Goal: Task Accomplishment & Management: Manage account settings

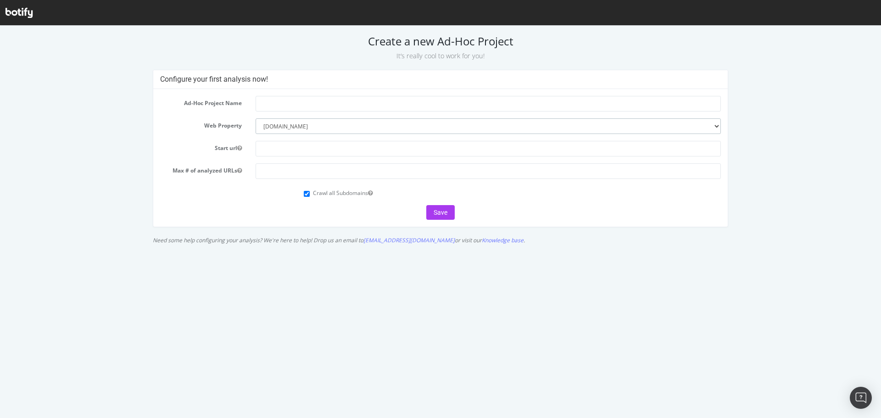
click at [303, 122] on select "--------- abt.com" at bounding box center [488, 126] width 465 height 16
click at [296, 101] on input "text" at bounding box center [488, 104] width 465 height 16
click at [285, 145] on input "text" at bounding box center [488, 149] width 465 height 16
click at [303, 195] on div "Crawl all Subdomains" at bounding box center [512, 192] width 431 height 12
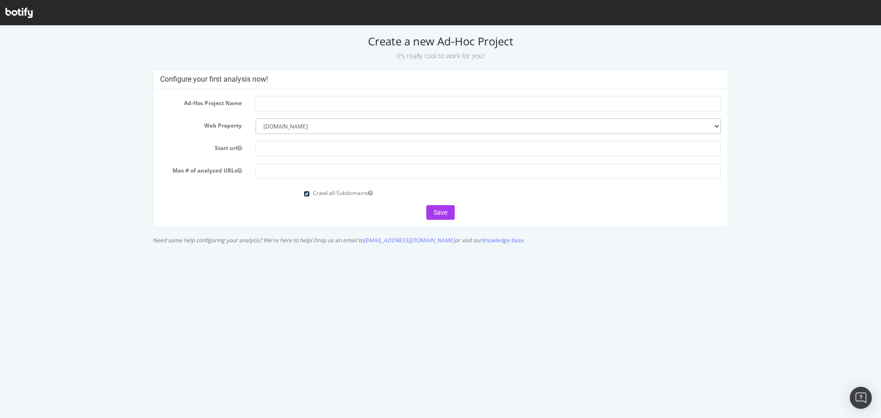
click at [304, 196] on input "Crawl all Subdomains" at bounding box center [307, 194] width 6 height 6
checkbox input "false"
click at [269, 154] on input "text" at bounding box center [488, 149] width 465 height 16
paste input "[URL][DOMAIN_NAME]"
type input "[URL][DOMAIN_NAME]"
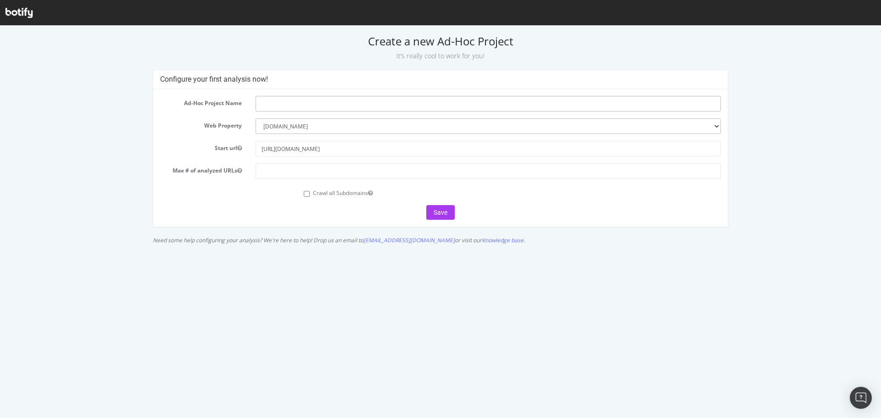
click at [264, 106] on input "text" at bounding box center [488, 104] width 465 height 16
type input "R"
type input "Product Redirect Logic"
click at [437, 168] on input "number" at bounding box center [488, 171] width 465 height 16
type input "100"
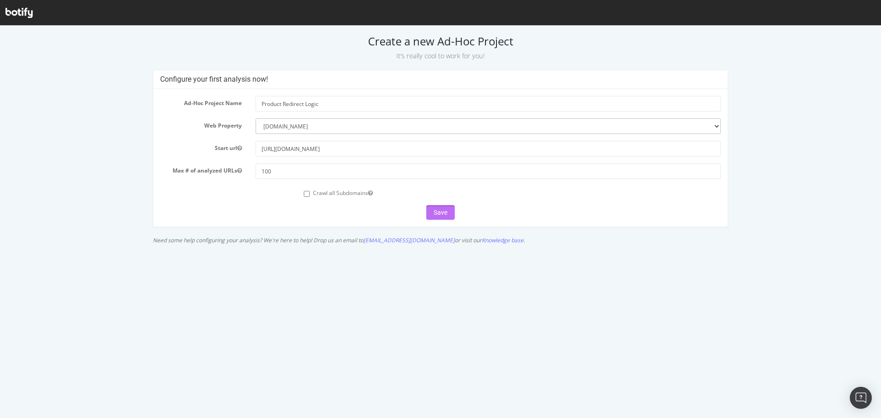
click at [441, 208] on button "Save" at bounding box center [440, 212] width 28 height 15
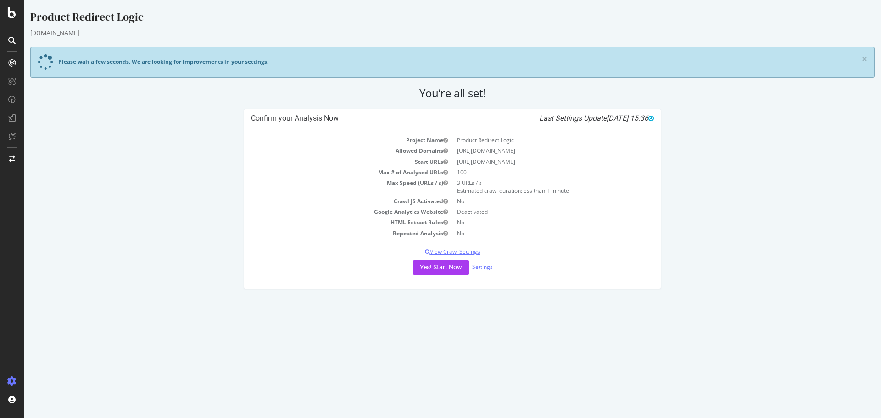
click at [488, 252] on p "View Crawl Settings" at bounding box center [452, 252] width 403 height 8
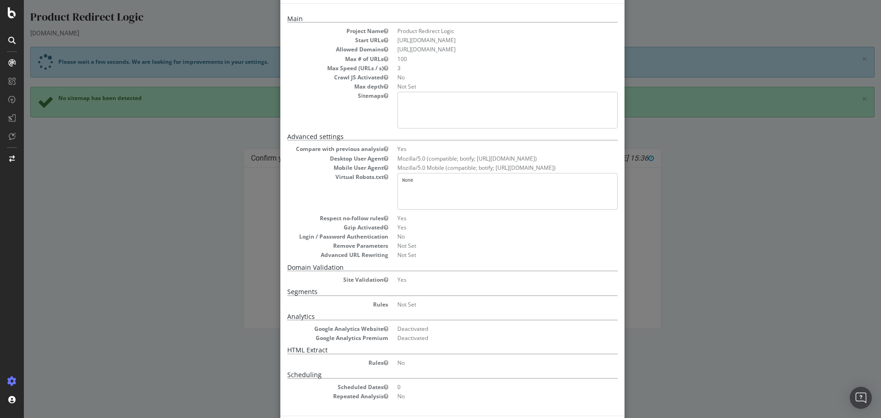
scroll to position [74, 0]
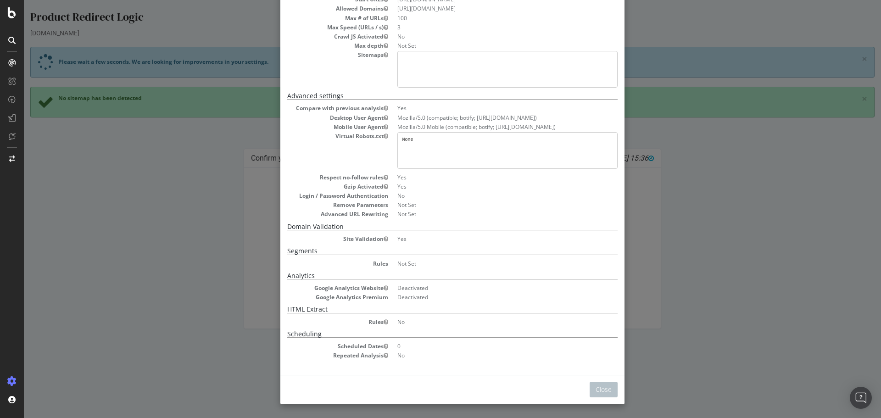
click at [664, 375] on div "× Close Project Settings Main Project Name Product Redirect Logic Start URLs ht…" at bounding box center [453, 209] width 858 height 418
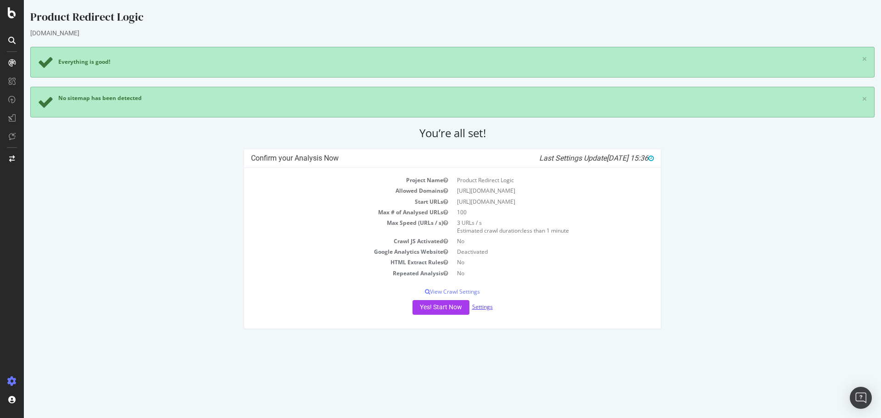
click at [488, 308] on link "Settings" at bounding box center [482, 307] width 21 height 8
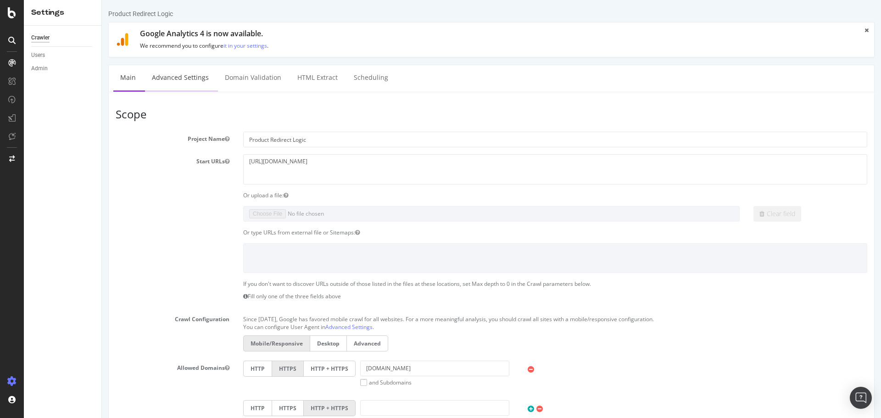
click at [168, 86] on link "Advanced Settings" at bounding box center [180, 77] width 71 height 25
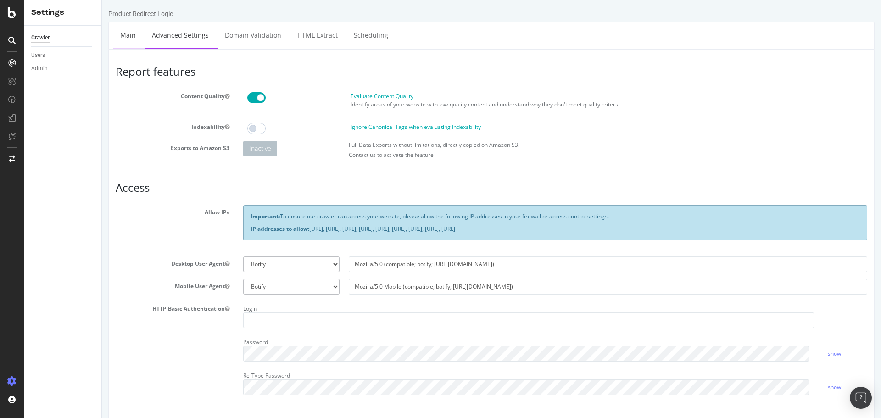
click at [125, 39] on link "Main" at bounding box center [127, 34] width 29 height 25
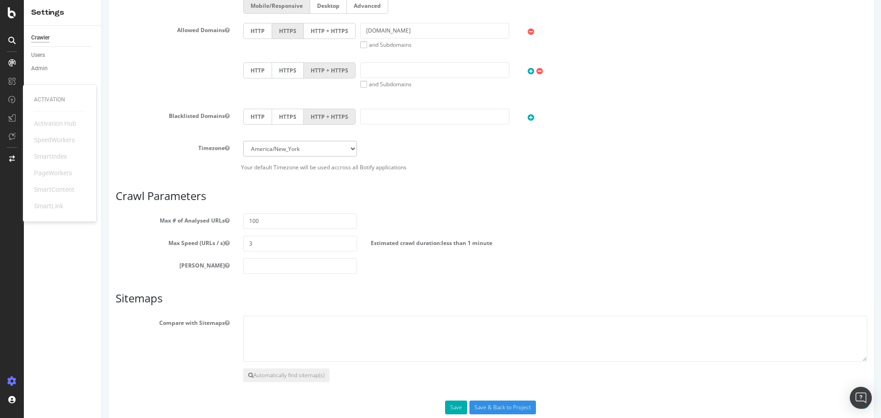
scroll to position [358, 0]
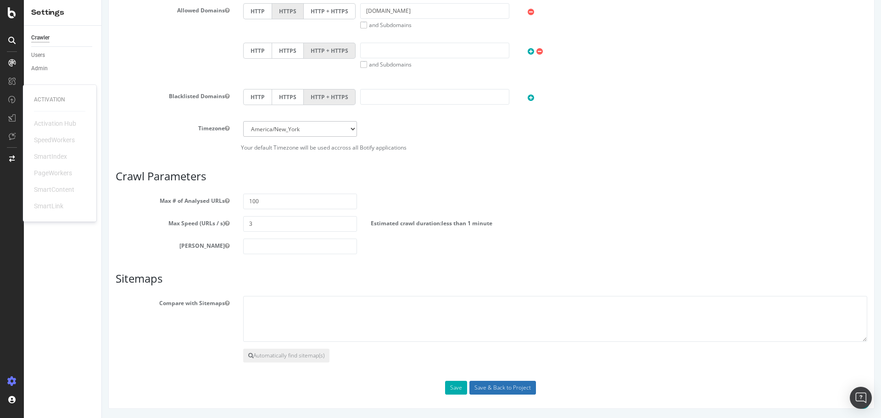
click at [486, 394] on input "Save & Back to Project" at bounding box center [503, 388] width 67 height 14
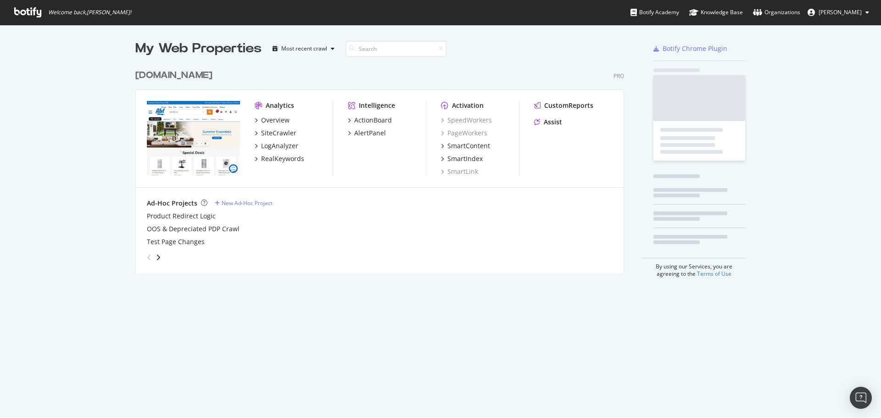
scroll to position [209, 489]
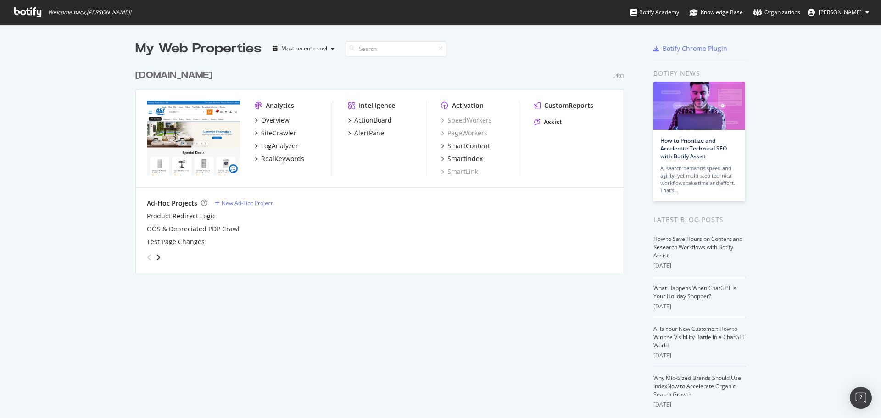
click at [139, 77] on div "[DOMAIN_NAME]" at bounding box center [173, 75] width 77 height 13
click at [181, 202] on div "Ad-Hoc Projects" at bounding box center [172, 203] width 50 height 9
click at [196, 201] on div "Ad-Hoc Projects" at bounding box center [177, 203] width 61 height 9
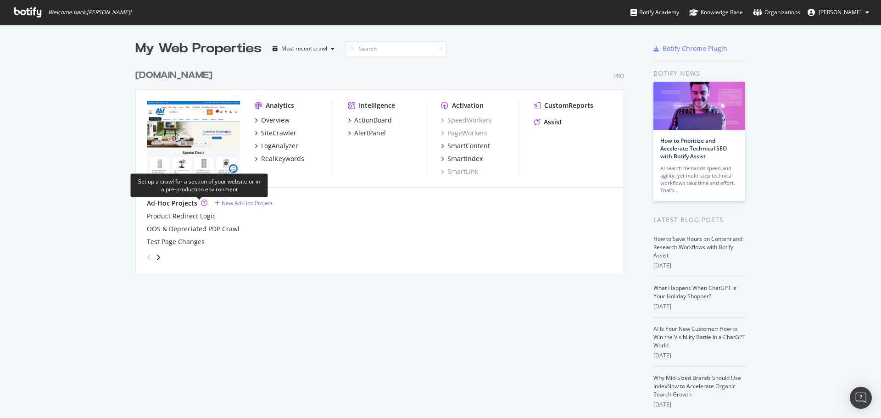
click at [201, 200] on icon "grid" at bounding box center [204, 203] width 6 height 6
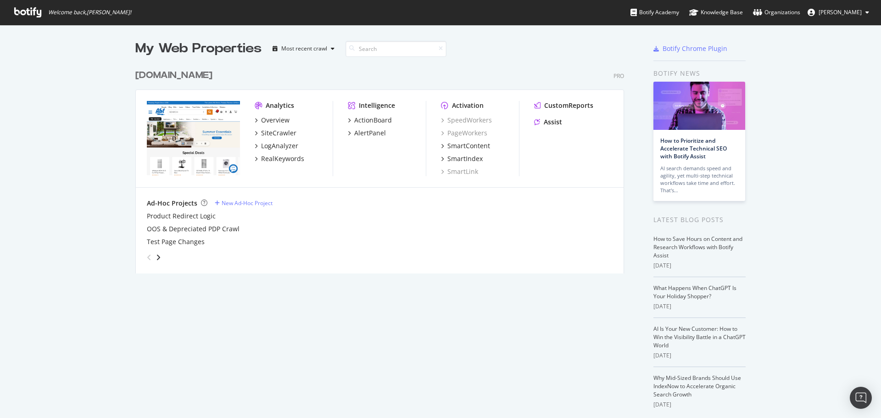
click at [151, 257] on div "angle-left" at bounding box center [149, 257] width 12 height 15
click at [156, 260] on icon "angle-right" at bounding box center [158, 257] width 5 height 7
click at [143, 256] on div "angle-left" at bounding box center [149, 257] width 12 height 15
click at [145, 73] on div "[DOMAIN_NAME]" at bounding box center [173, 75] width 77 height 13
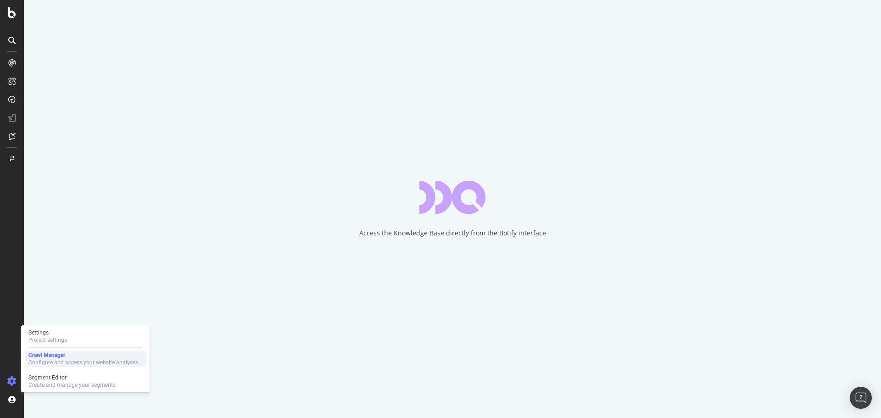
click at [46, 359] on div "Crawl Manager" at bounding box center [83, 355] width 110 height 7
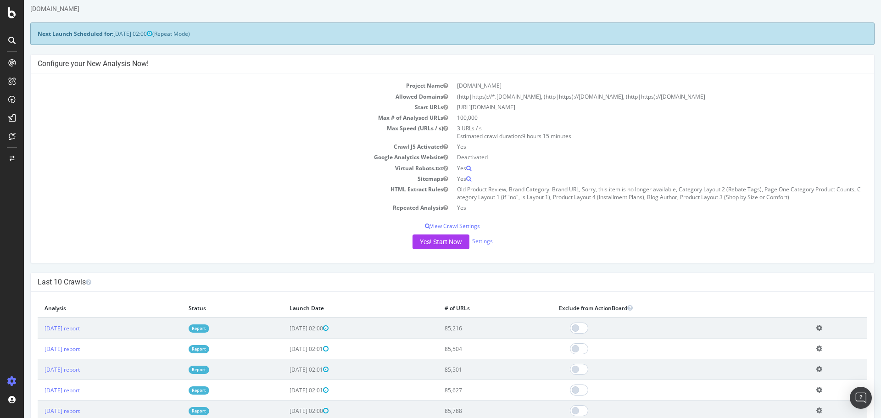
scroll to position [46, 0]
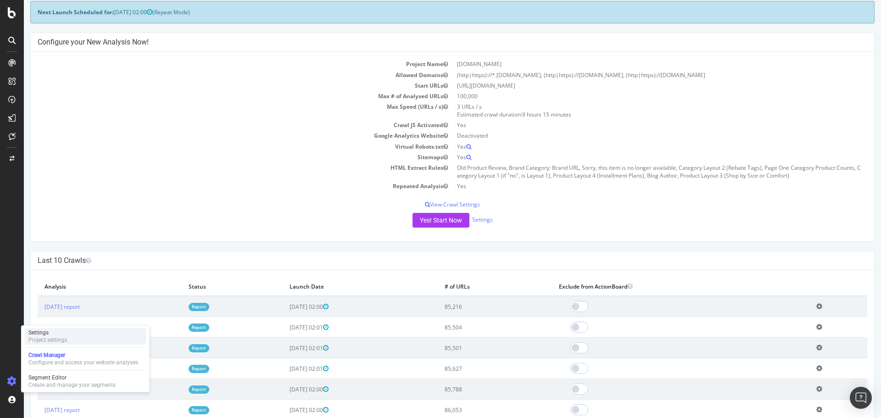
click at [70, 330] on div "Settings Project settings" at bounding box center [85, 336] width 121 height 17
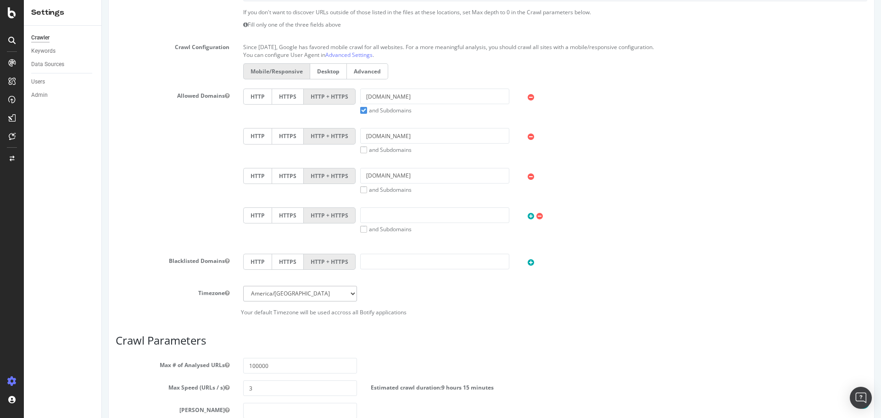
scroll to position [92, 0]
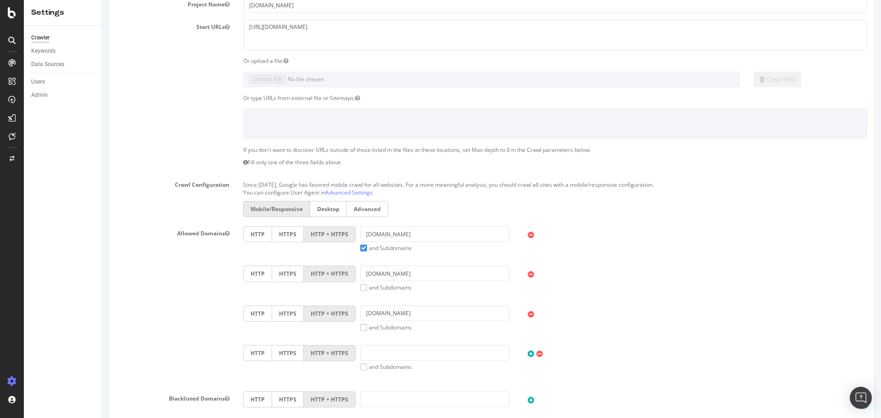
click at [42, 39] on div "Crawler" at bounding box center [40, 38] width 18 height 10
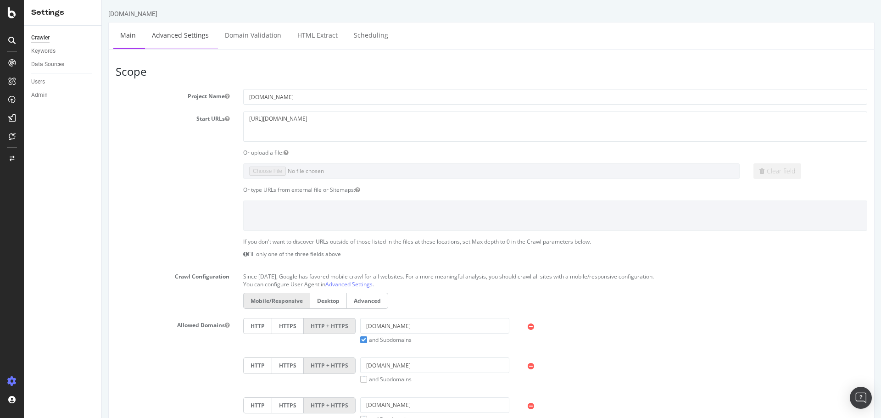
click at [191, 39] on link "Advanced Settings" at bounding box center [180, 34] width 71 height 25
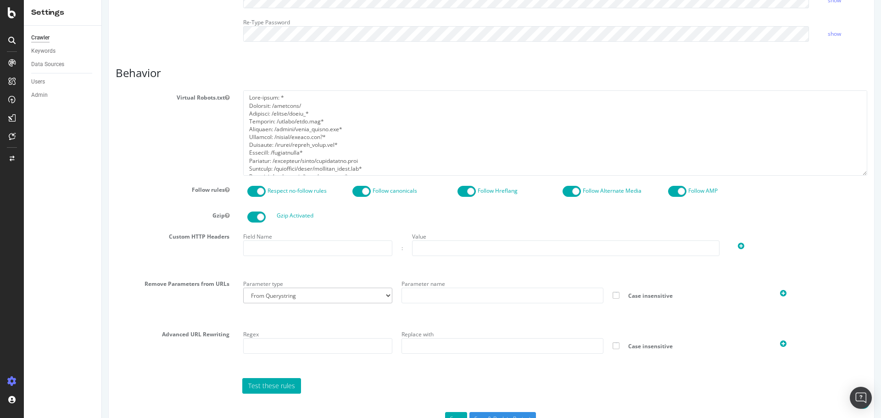
scroll to position [385, 0]
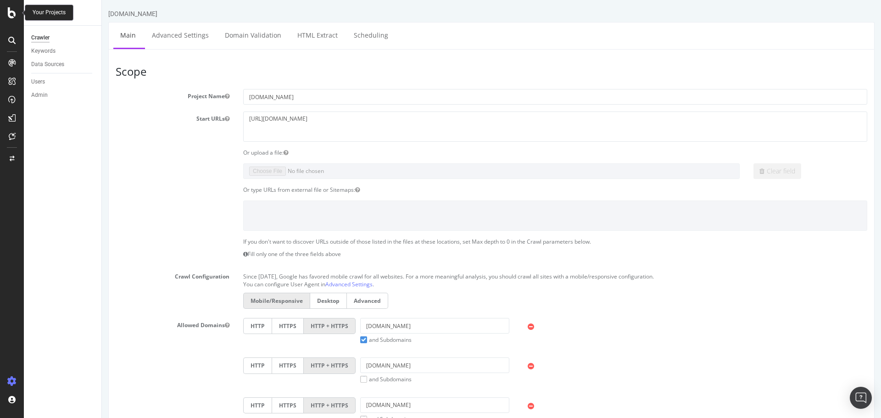
click at [15, 12] on icon at bounding box center [12, 12] width 8 height 11
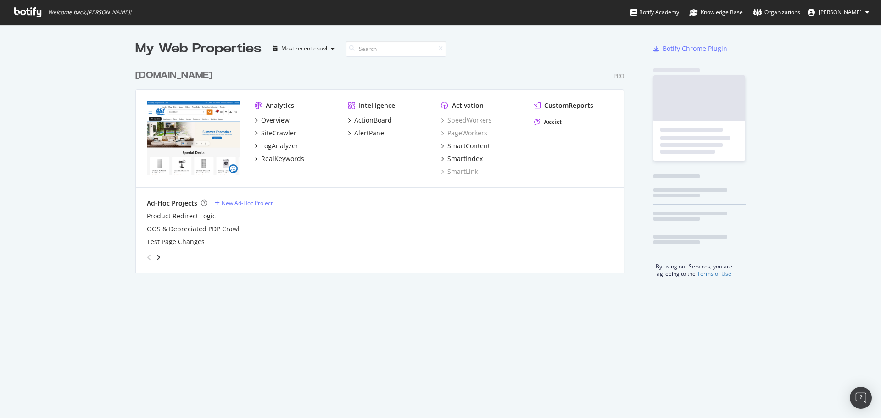
scroll to position [411, 868]
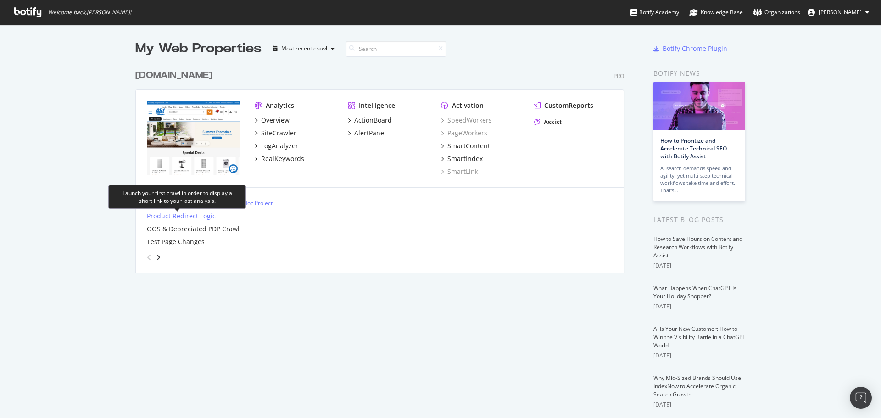
click at [208, 216] on div "Product Redirect Logic" at bounding box center [181, 216] width 69 height 9
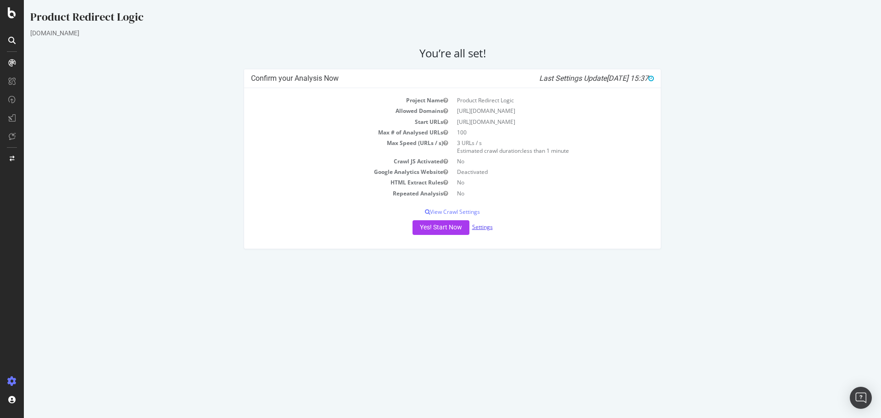
click at [487, 227] on link "Settings" at bounding box center [482, 227] width 21 height 8
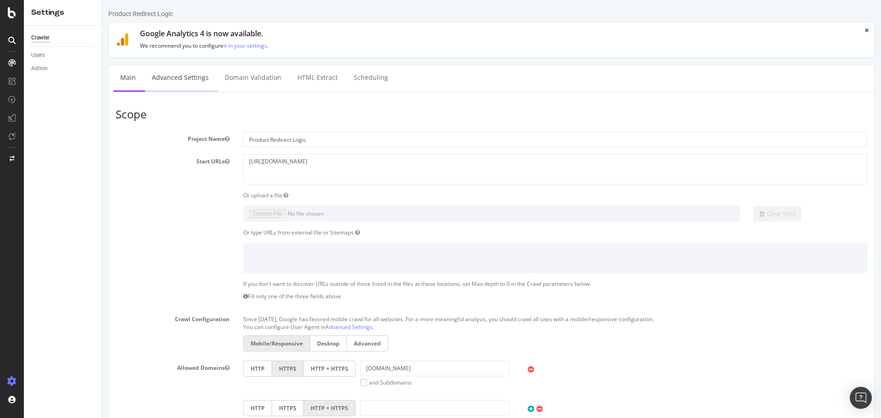
click at [181, 84] on link "Advanced Settings" at bounding box center [180, 77] width 71 height 25
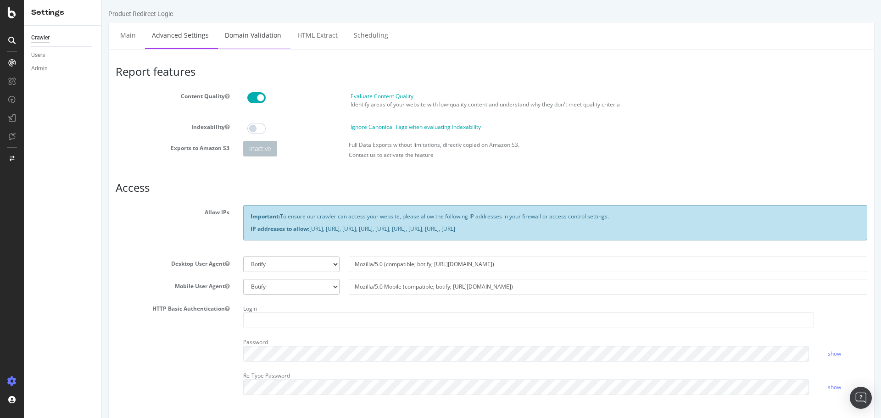
click at [243, 33] on link "Domain Validation" at bounding box center [253, 34] width 70 height 25
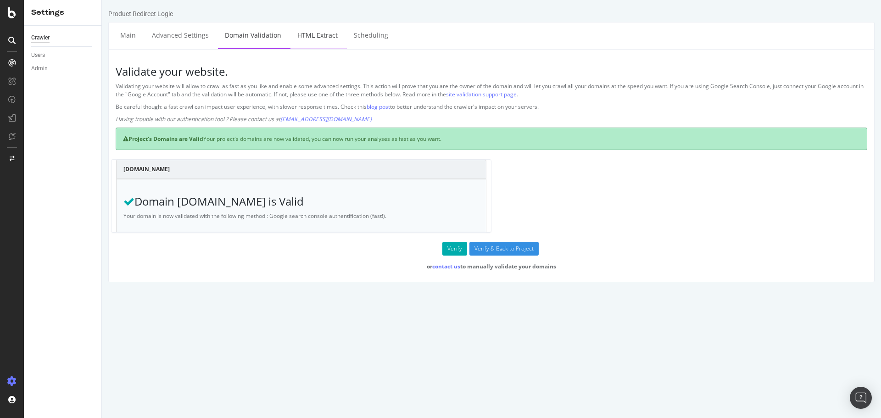
click at [308, 44] on link "HTML Extract" at bounding box center [318, 34] width 54 height 25
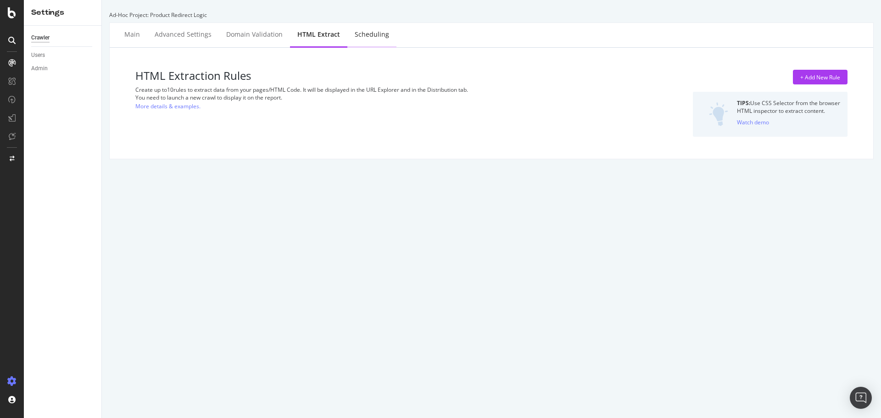
click at [359, 45] on div "Scheduling" at bounding box center [372, 34] width 49 height 25
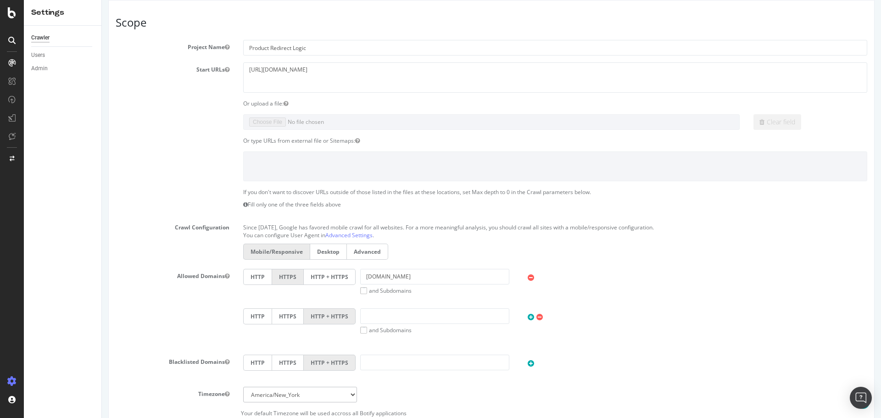
scroll to position [275, 0]
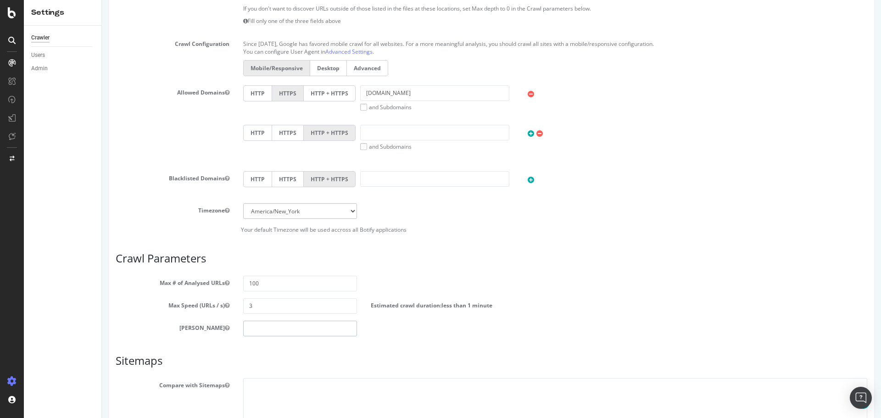
click at [269, 330] on input "number" at bounding box center [300, 329] width 114 height 16
type input "0"
click at [118, 153] on div "Allowed Domains HTTP HTTPS HTTP + HTTPS www.abt.com and Subdomains User Agent: …" at bounding box center [492, 124] width 766 height 79
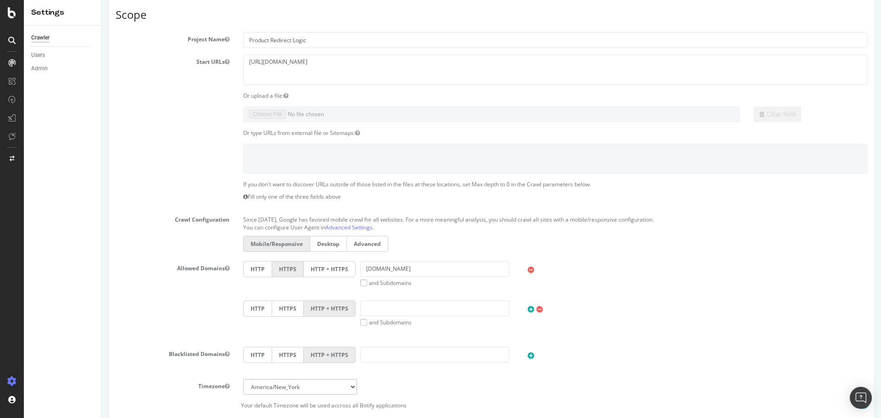
scroll to position [0, 0]
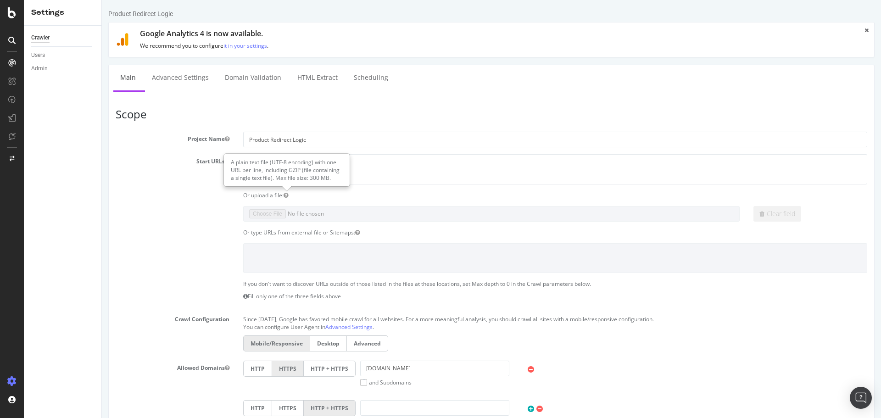
click at [286, 193] on icon "button" at bounding box center [286, 196] width 5 height 6
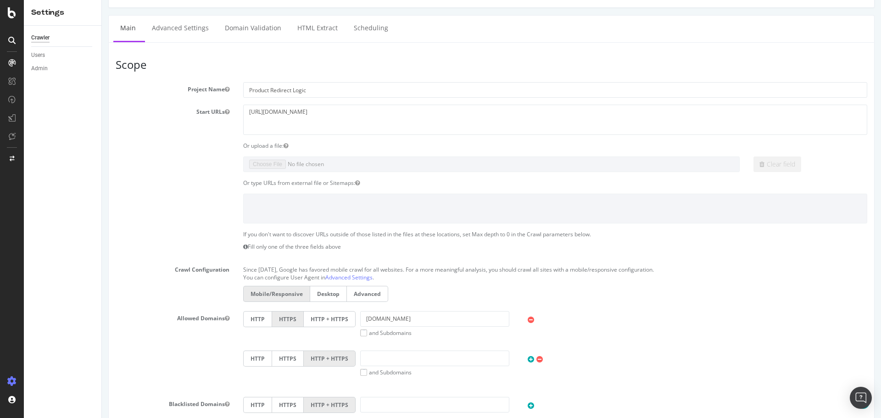
scroll to position [138, 0]
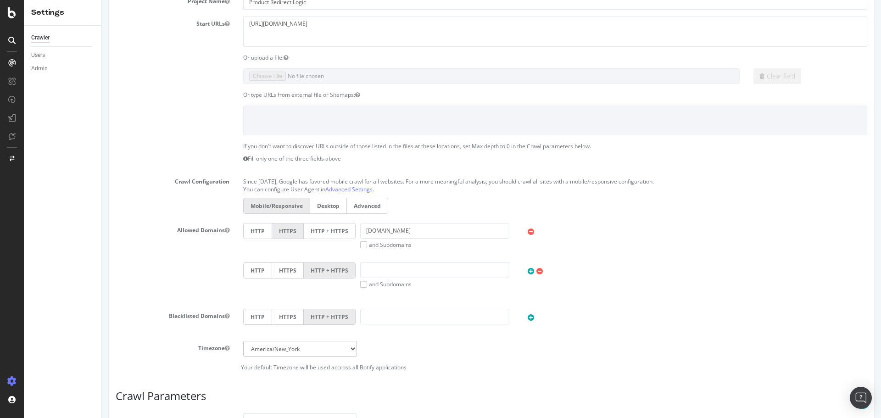
click at [364, 245] on label "and Subdomains" at bounding box center [385, 245] width 51 height 8
click at [102, 0] on input "and Subdomains" at bounding box center [102, 0] width 0 height 0
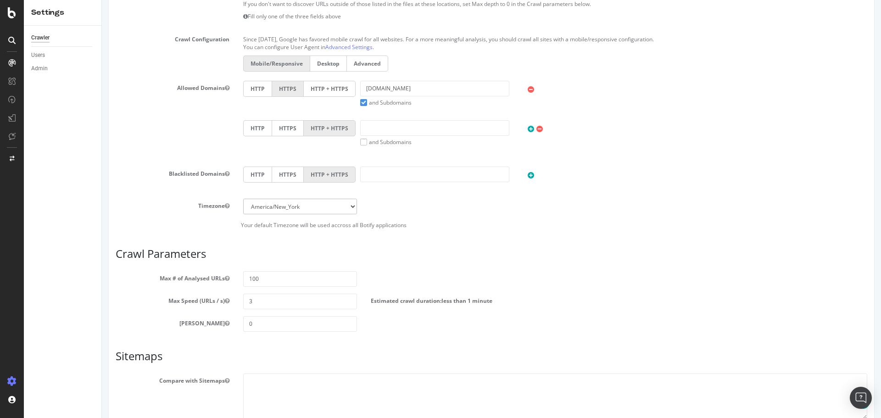
scroll to position [321, 0]
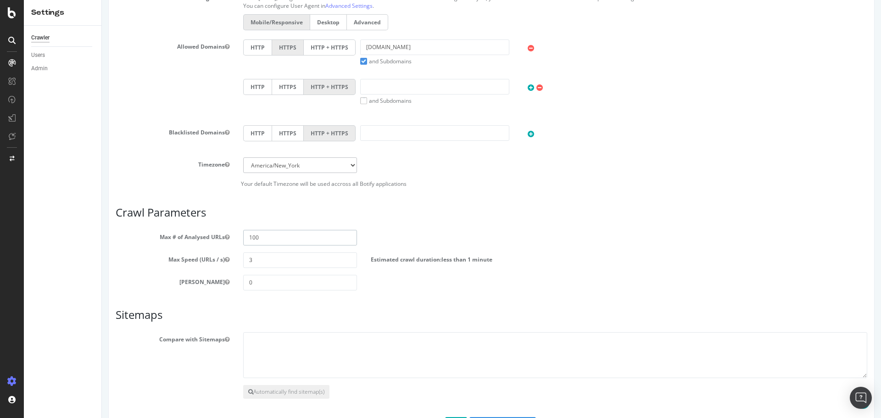
click at [290, 232] on input "100" at bounding box center [300, 238] width 114 height 16
type input "1000"
click at [134, 127] on label "Blacklisted Domains" at bounding box center [173, 130] width 128 height 11
click at [225, 129] on button "Blacklisted Domains" at bounding box center [227, 133] width 5 height 8
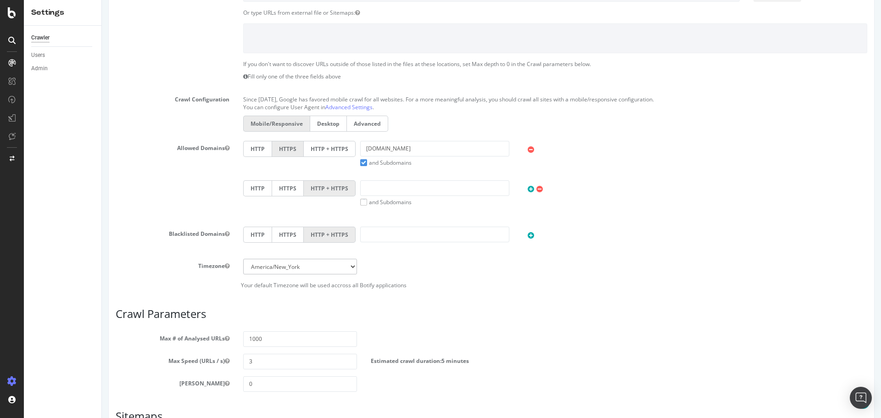
scroll to position [0, 0]
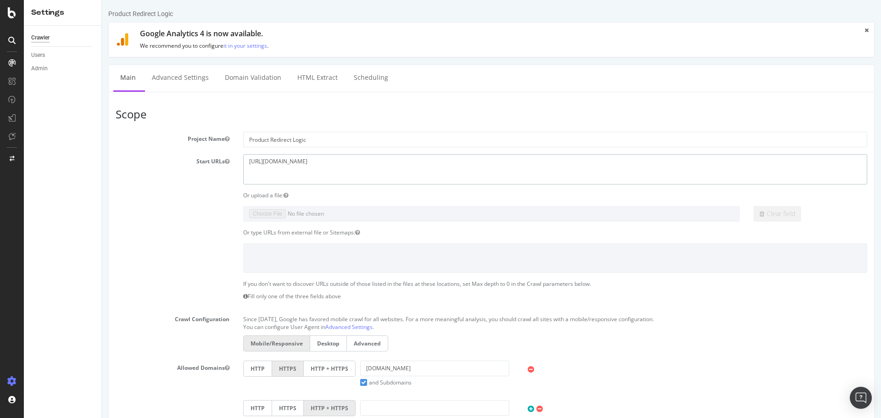
drag, startPoint x: 323, startPoint y: 168, endPoint x: 211, endPoint y: 168, distance: 112.5
click at [211, 168] on div "Start URLs https://www.abt.com/" at bounding box center [492, 169] width 766 height 30
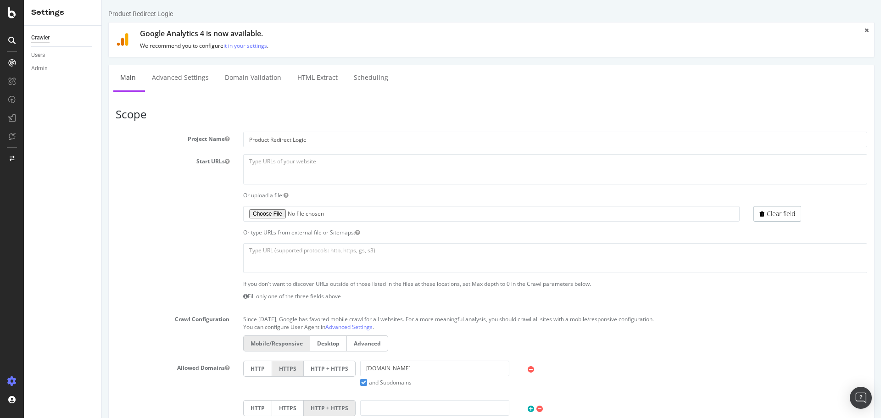
click at [211, 168] on div "Start URLs https://www.abt.com/" at bounding box center [492, 169] width 766 height 30
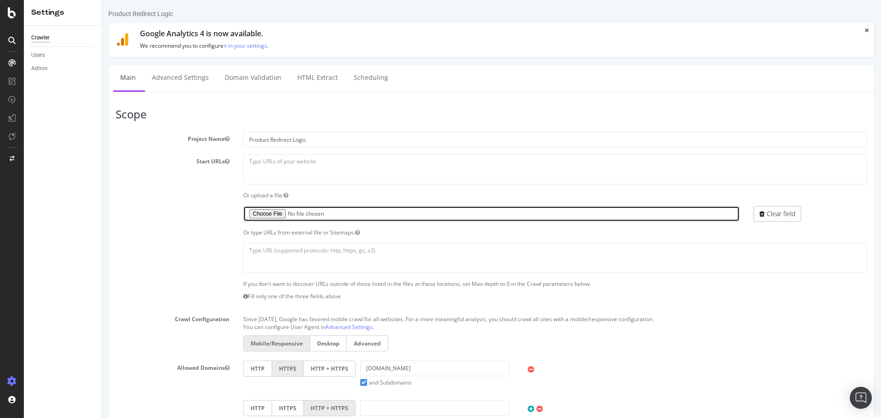
click at [283, 212] on input "file" at bounding box center [491, 214] width 497 height 16
click at [270, 214] on input "file" at bounding box center [491, 214] width 497 height 16
type input "C:\fakepath\Duplicate Title Tags 8_26.xlsx"
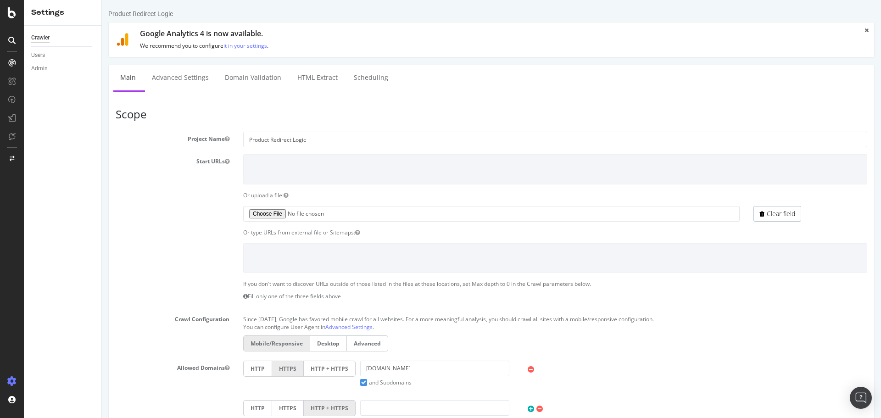
click at [214, 206] on label at bounding box center [173, 207] width 128 height 3
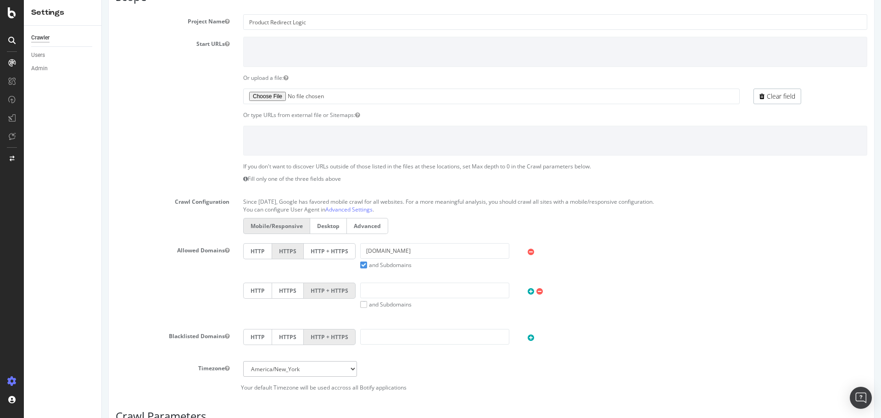
scroll to position [82, 0]
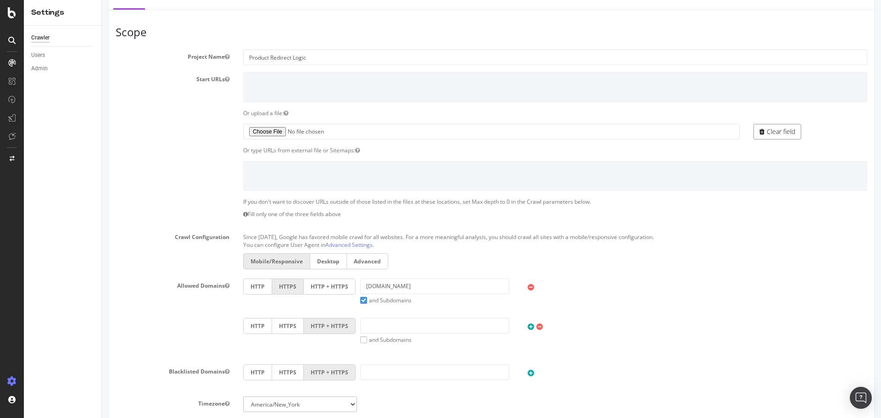
click at [781, 135] on link "Clear field" at bounding box center [778, 132] width 48 height 16
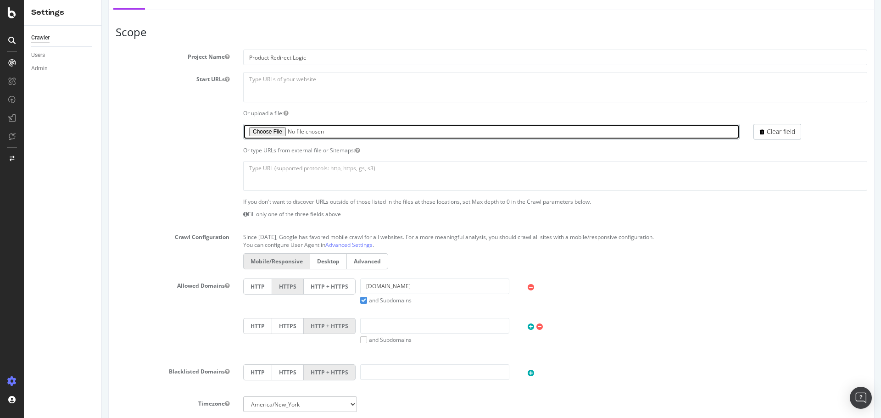
click at [280, 135] on input "file" at bounding box center [491, 132] width 497 height 16
type input "C:\fakepath\Duplicate Title Tags PDPs.xlsx"
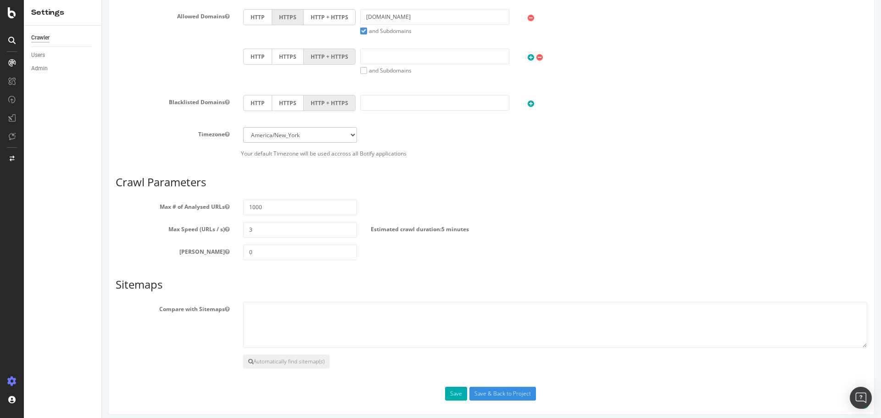
scroll to position [358, 0]
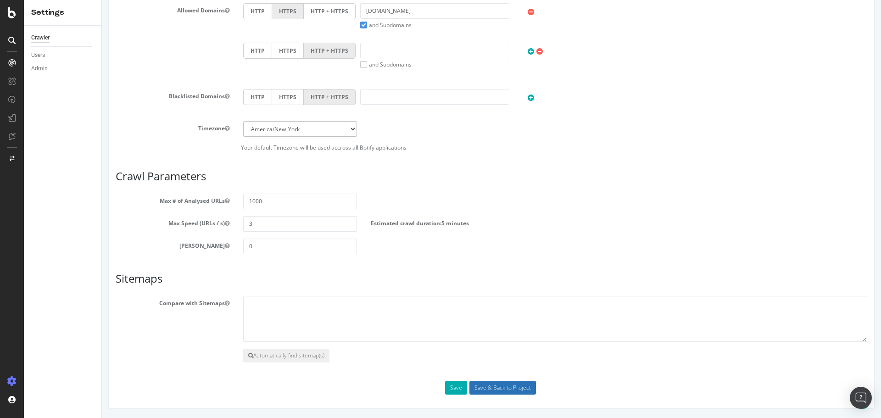
click at [478, 387] on input "Save & Back to Project" at bounding box center [503, 388] width 67 height 14
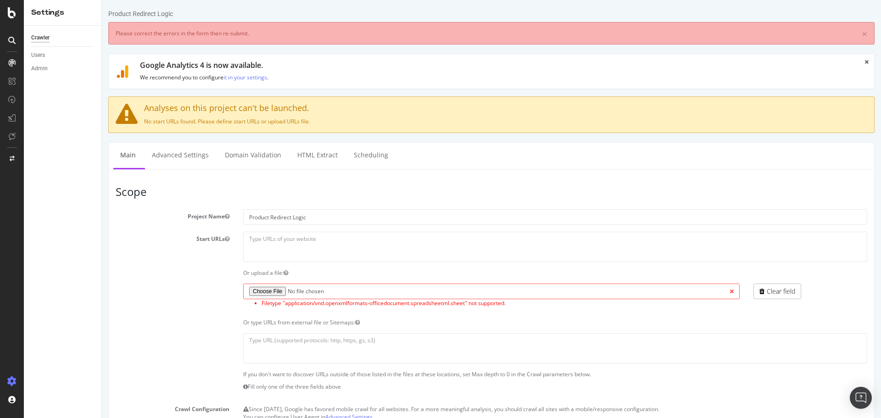
scroll to position [0, 0]
click at [262, 348] on textarea at bounding box center [555, 348] width 624 height 30
drag, startPoint x: 787, startPoint y: 291, endPoint x: 751, endPoint y: 290, distance: 35.8
click at [787, 292] on link "Clear field" at bounding box center [778, 292] width 48 height 16
click at [280, 346] on textarea at bounding box center [555, 348] width 624 height 30
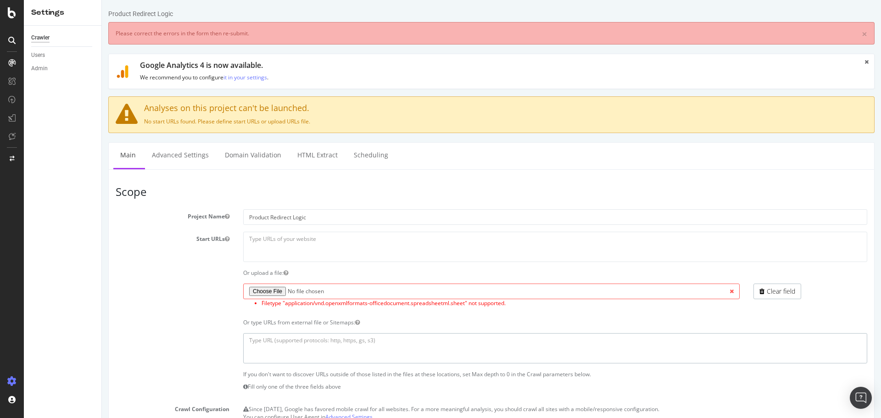
paste textarea "https://www.abt.com/JL-Audio-Monoblock-Class-D-Car-Marine-Subwoofer-Amplifier-0…"
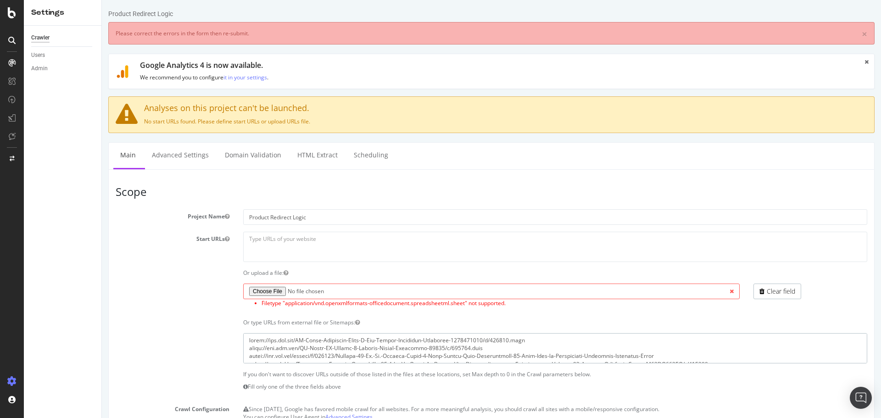
scroll to position [430, 0]
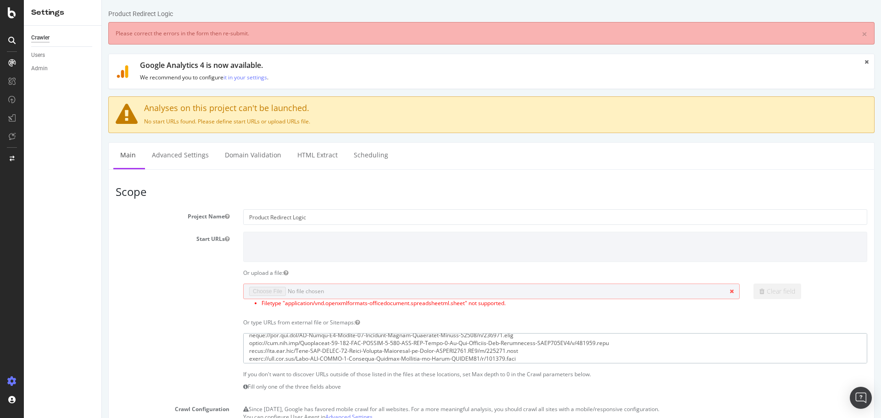
type textarea "https://www.abt.com/JL-Audio-Monoblock-Class-D-Car-Marine-Subwoofer-Amplifier-0…"
click at [180, 320] on div "Or type URLs from external file or Sitemaps:" at bounding box center [492, 323] width 766 height 8
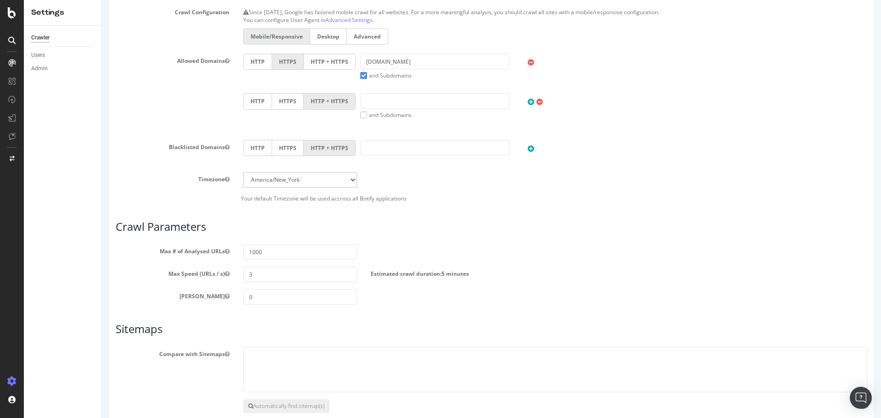
scroll to position [448, 0]
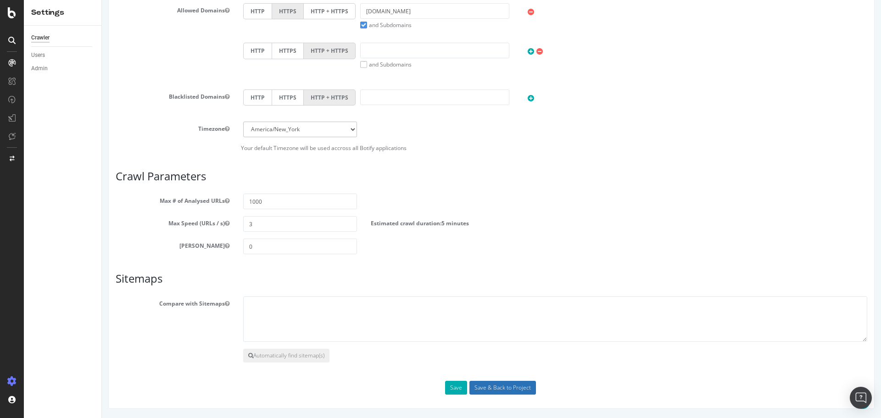
click at [518, 390] on input "Save & Back to Project" at bounding box center [503, 388] width 67 height 14
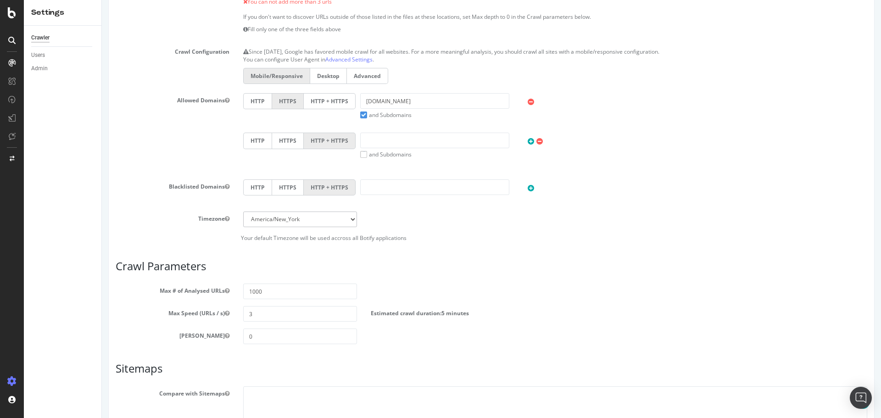
scroll to position [443, 0]
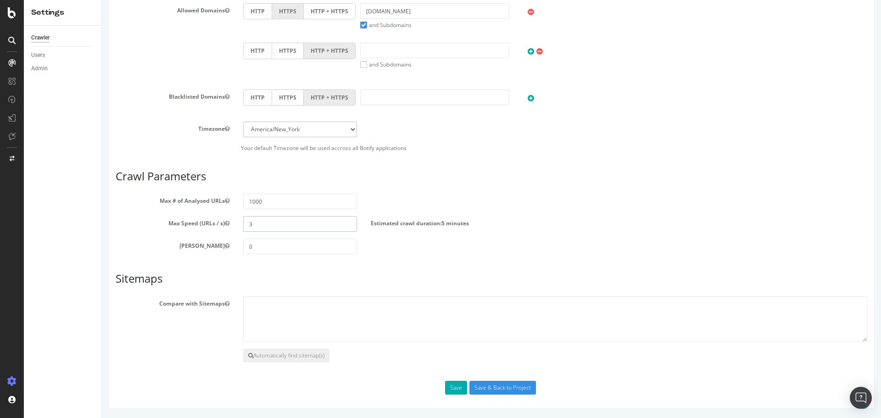
click at [295, 226] on input "3" at bounding box center [300, 224] width 114 height 16
click at [562, 249] on div "Max Depth 0" at bounding box center [492, 247] width 766 height 16
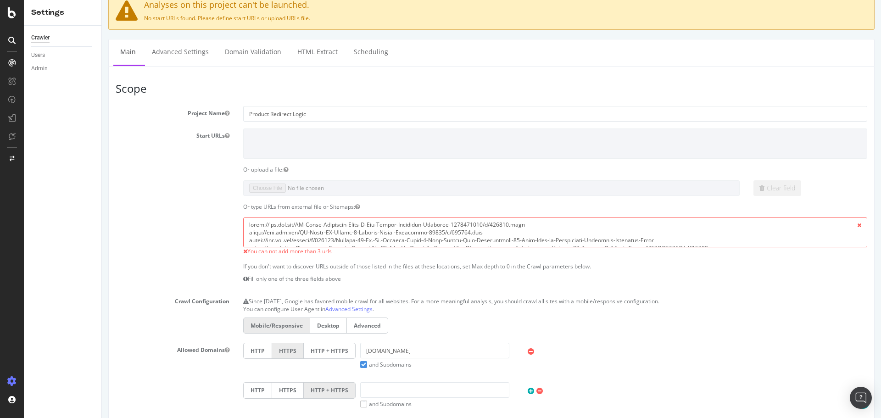
scroll to position [184, 0]
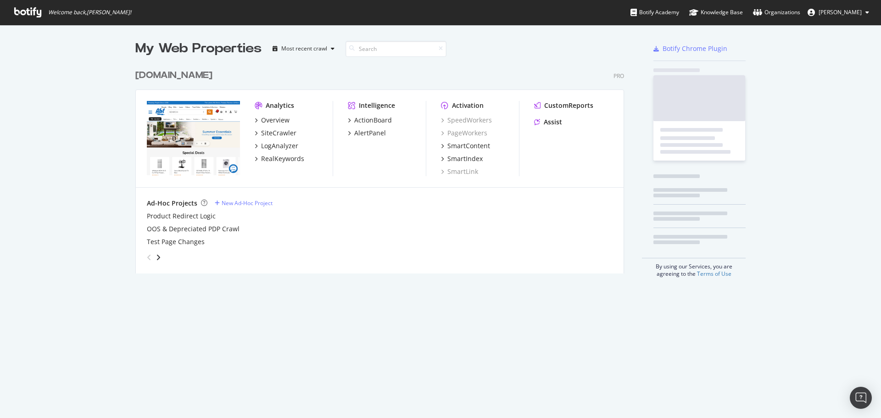
scroll to position [209, 489]
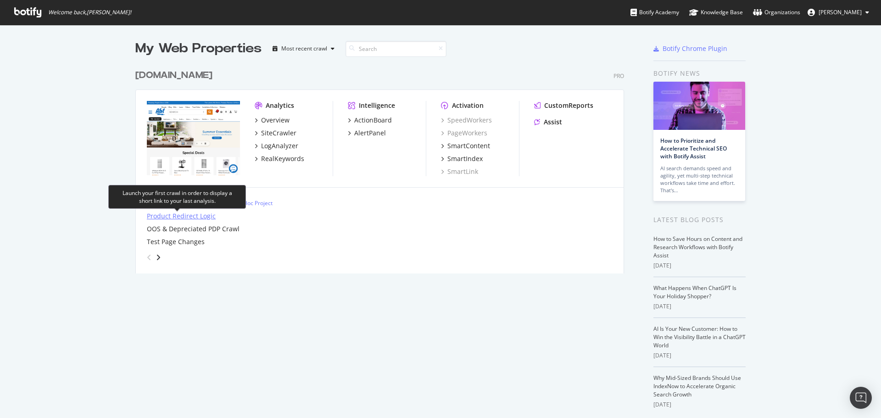
click at [205, 214] on div "Product Redirect Logic" at bounding box center [181, 216] width 69 height 9
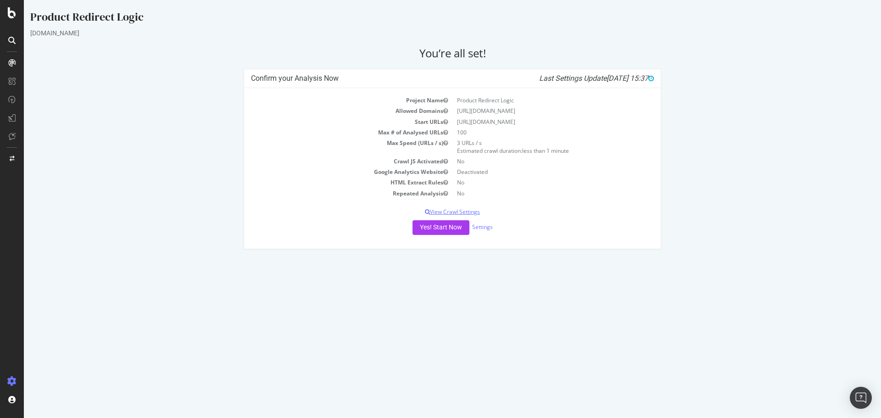
click at [464, 211] on p "View Crawl Settings" at bounding box center [452, 212] width 403 height 8
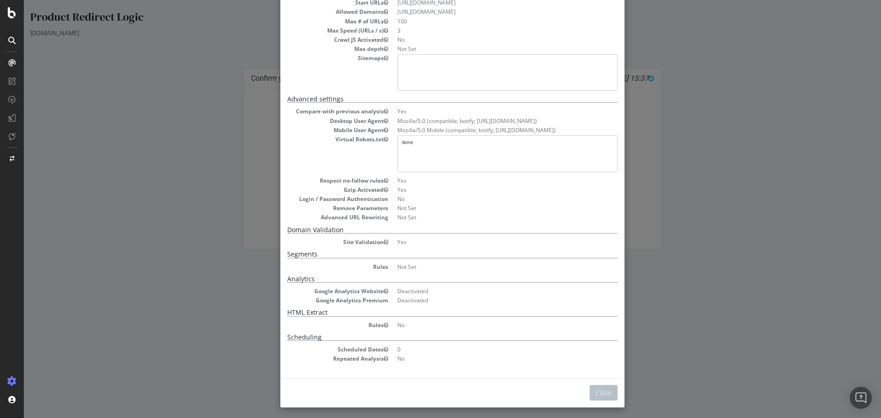
scroll to position [74, 0]
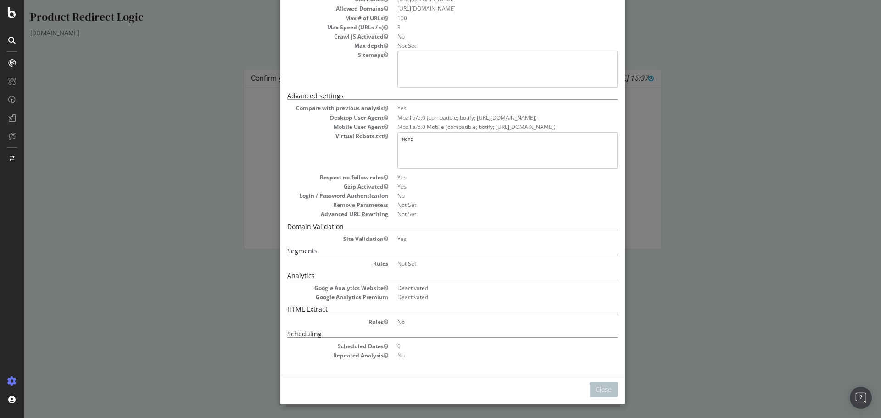
click at [739, 236] on div "× Close Project Settings Main Project Name Product Redirect Logic Start URLs ht…" at bounding box center [453, 209] width 858 height 418
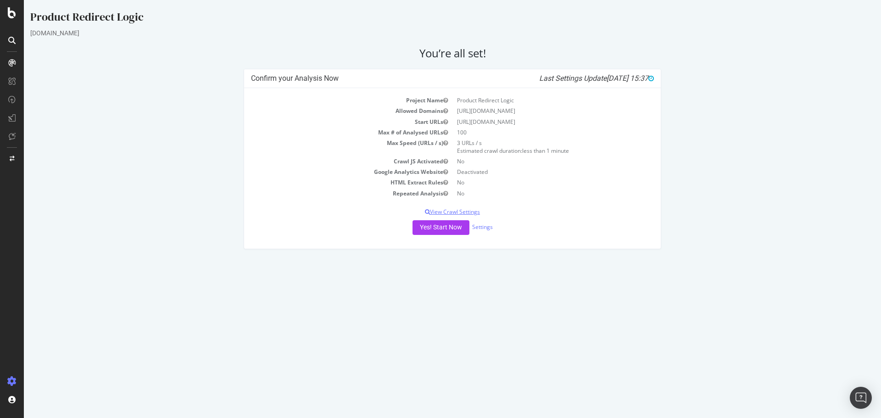
click at [457, 210] on p "View Crawl Settings" at bounding box center [452, 212] width 403 height 8
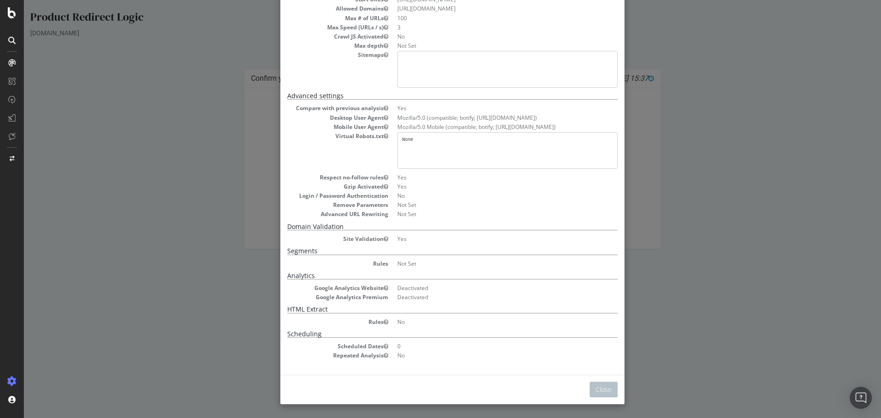
click at [785, 261] on div "× Close Project Settings Main Project Name Product Redirect Logic Start URLs ht…" at bounding box center [453, 209] width 858 height 418
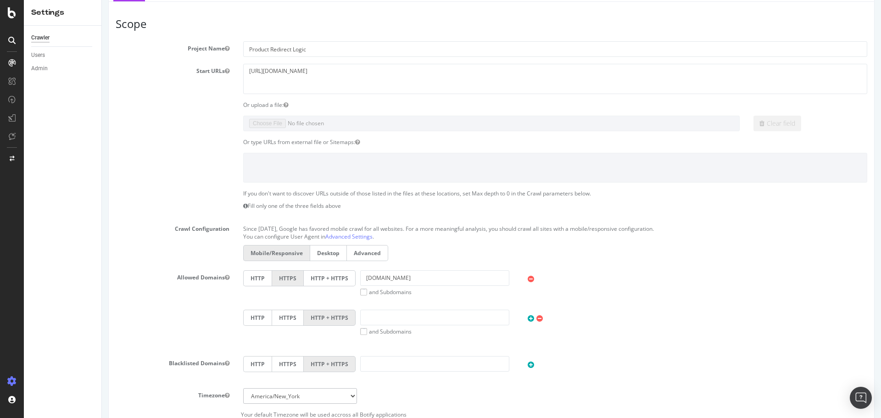
scroll to position [92, 0]
click at [291, 81] on textarea "https://www.abt.com/" at bounding box center [555, 77] width 624 height 30
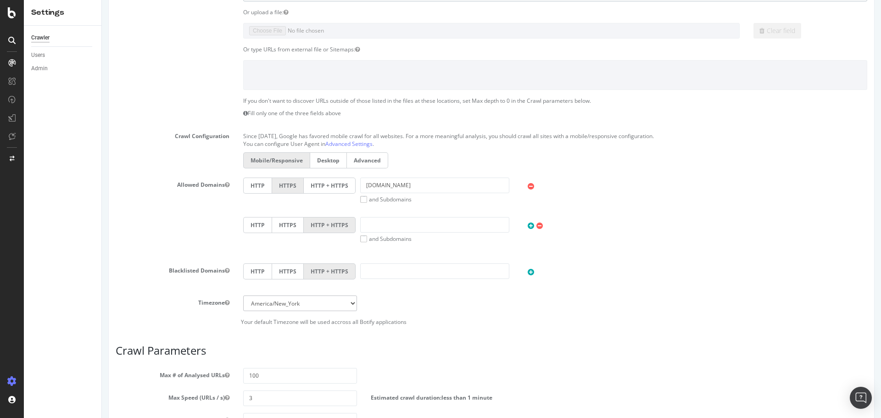
scroll to position [36, 0]
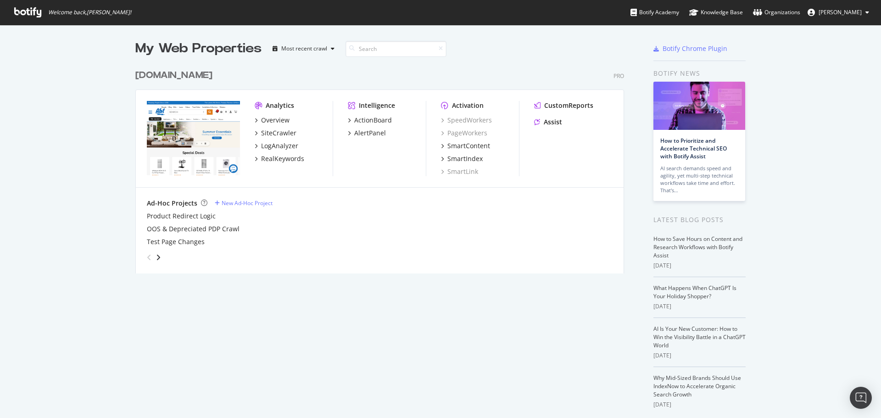
scroll to position [209, 489]
